Goal: Check status: Check status

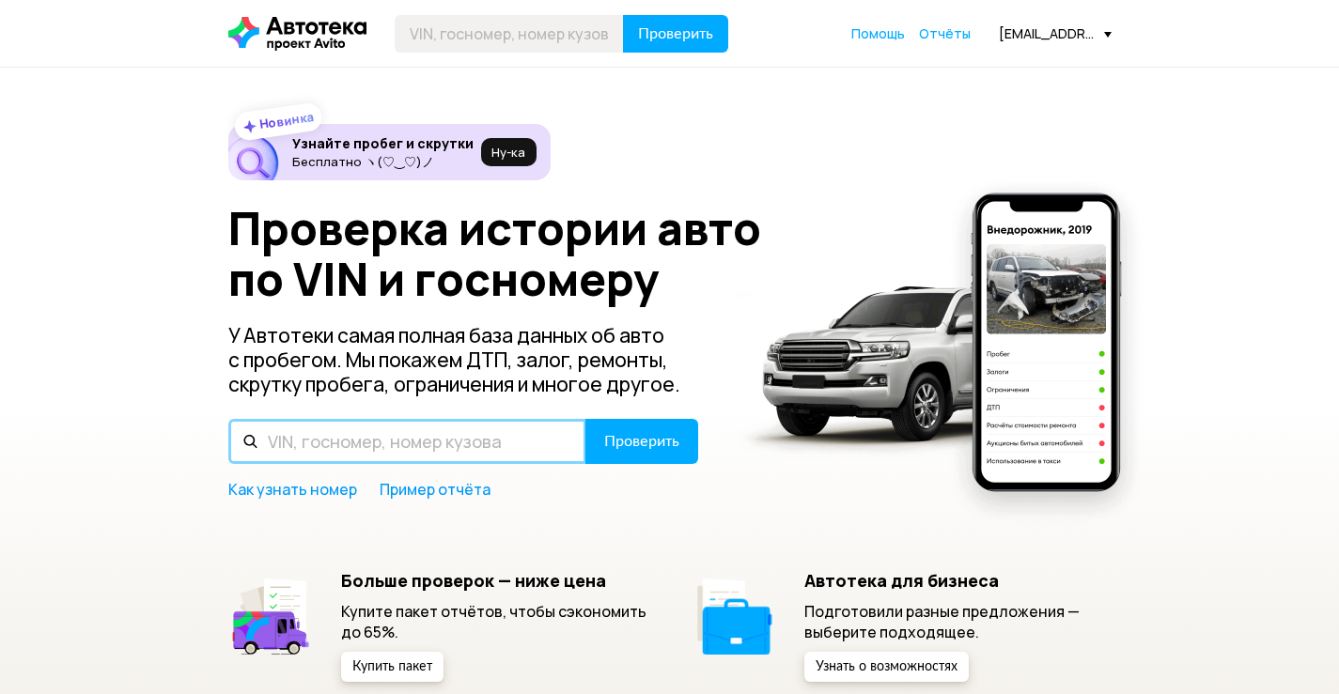
click at [334, 440] on input "text" at bounding box center [407, 441] width 358 height 45
click at [327, 437] on input "Т923НА199" at bounding box center [407, 441] width 358 height 45
type input "Т923НВ199"
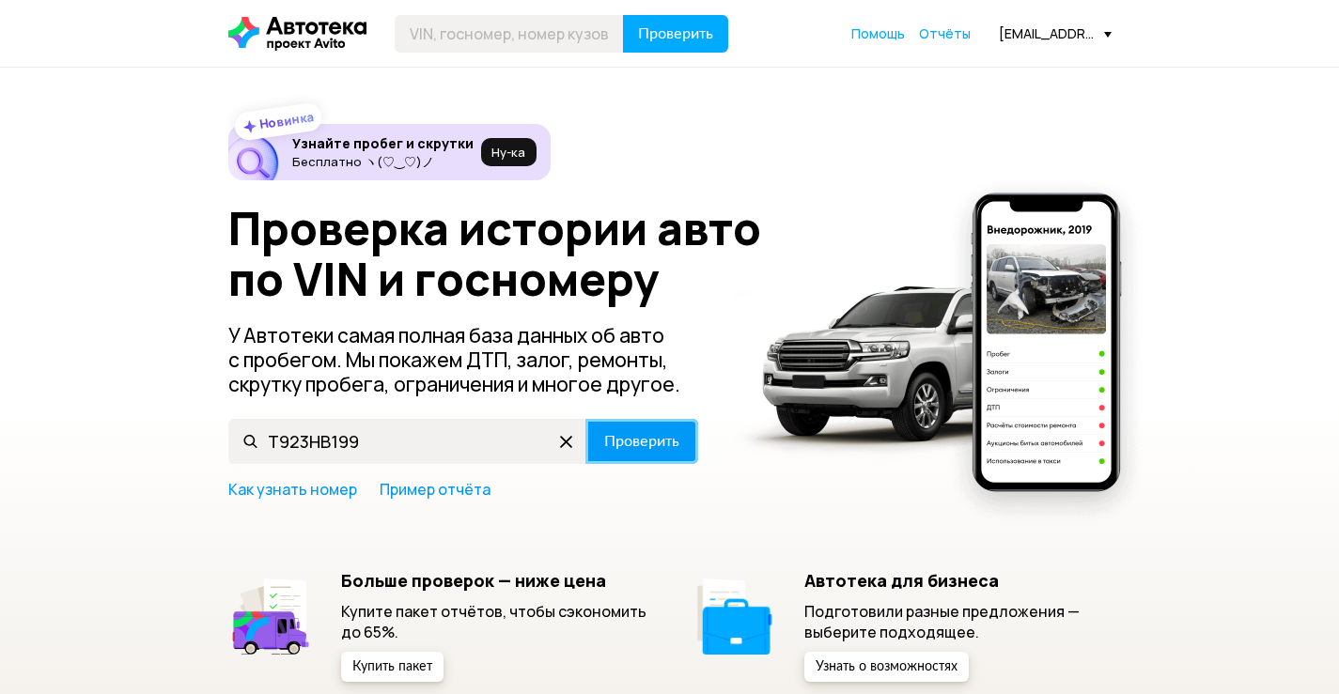
click at [651, 454] on button "Проверить" at bounding box center [641, 441] width 113 height 45
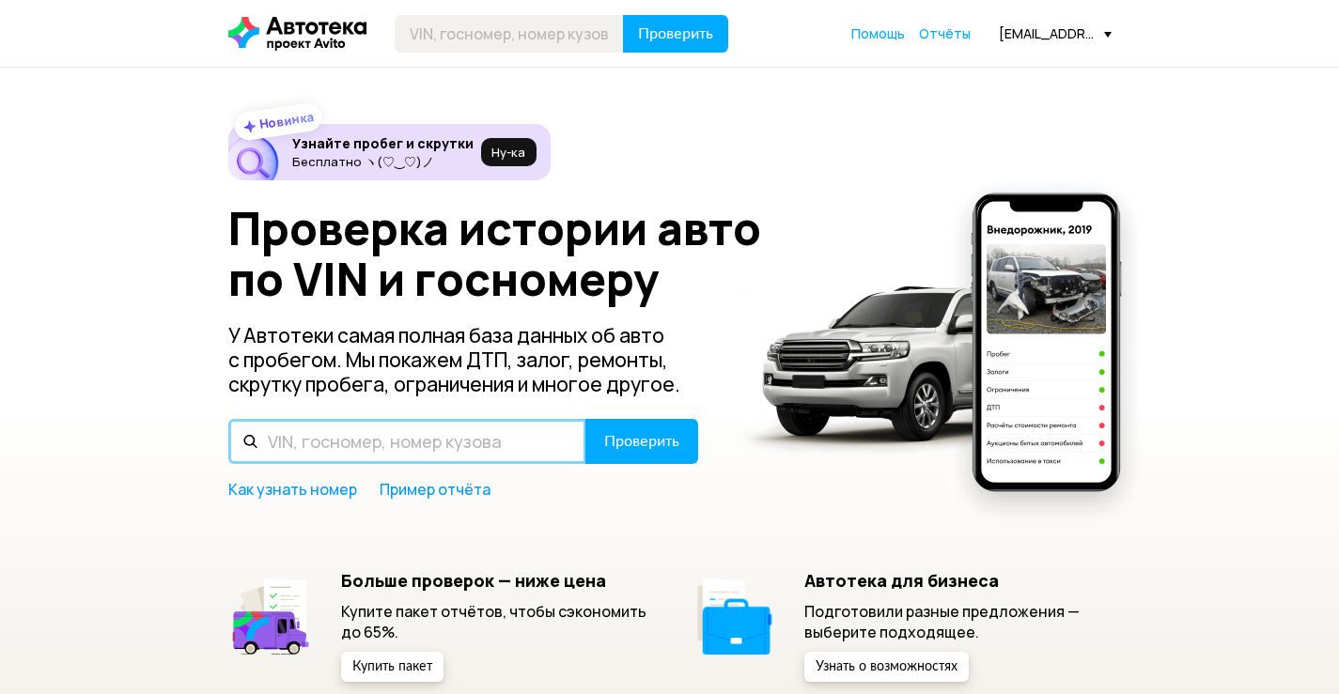
click at [365, 451] on input "text" at bounding box center [407, 441] width 358 height 45
paste input "[VEHICLE_IDENTIFICATION_NUMBER]"
type input "[VEHICLE_IDENTIFICATION_NUMBER]"
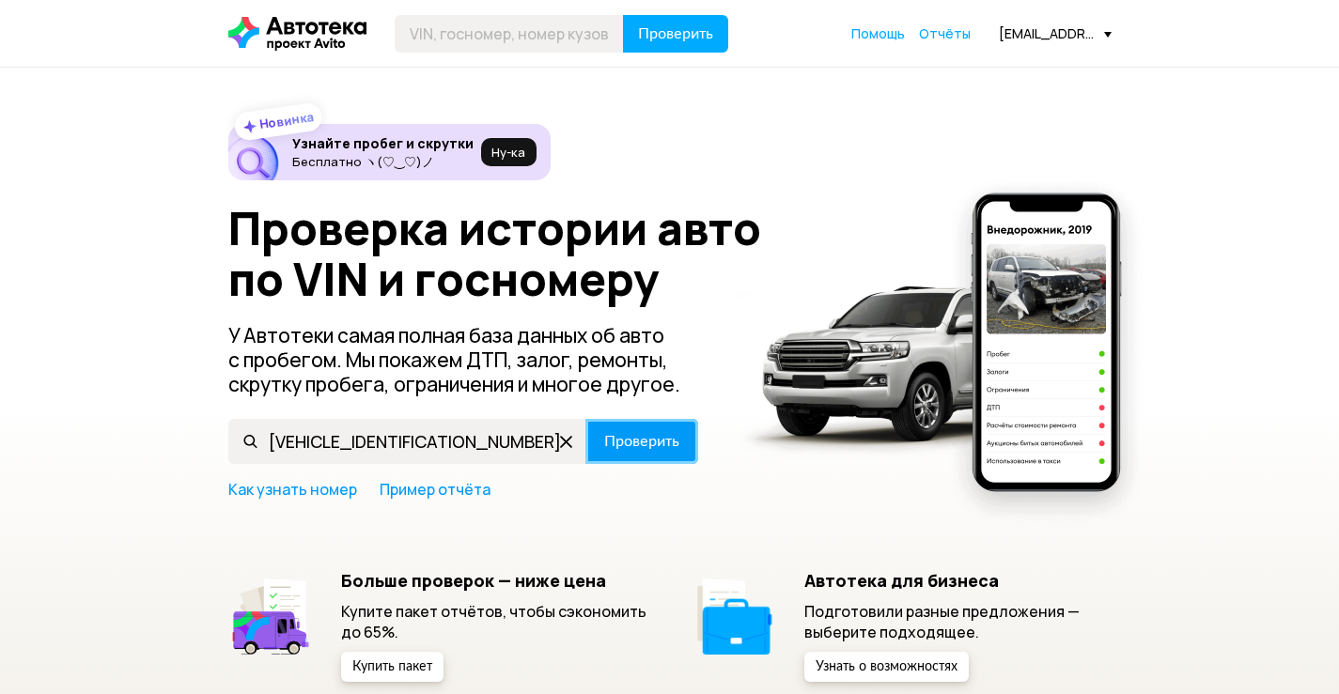
click at [625, 443] on span "Проверить" at bounding box center [641, 441] width 75 height 15
